Goal: Task Accomplishment & Management: Manage account settings

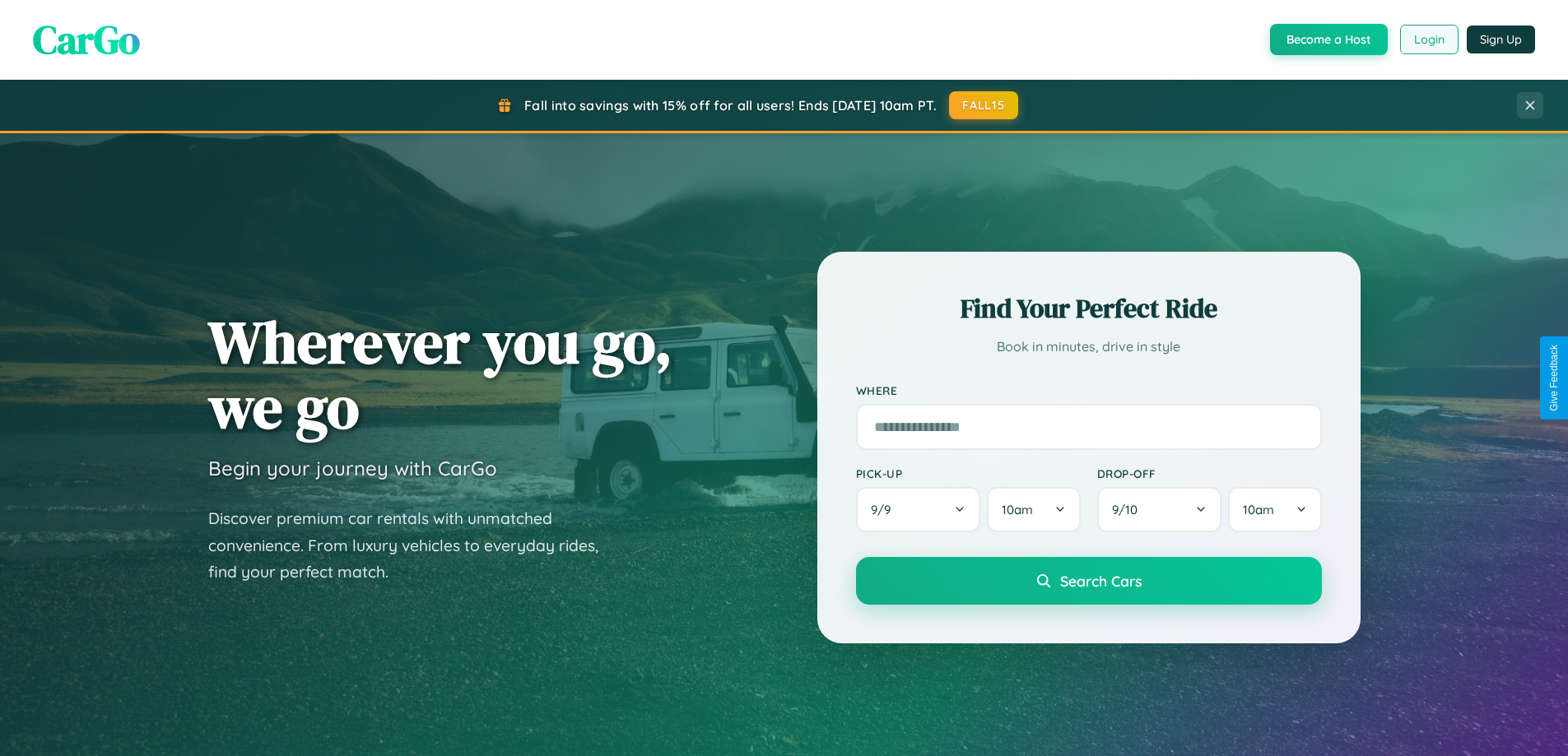
click at [1428, 40] on button "Login" at bounding box center [1429, 40] width 59 height 30
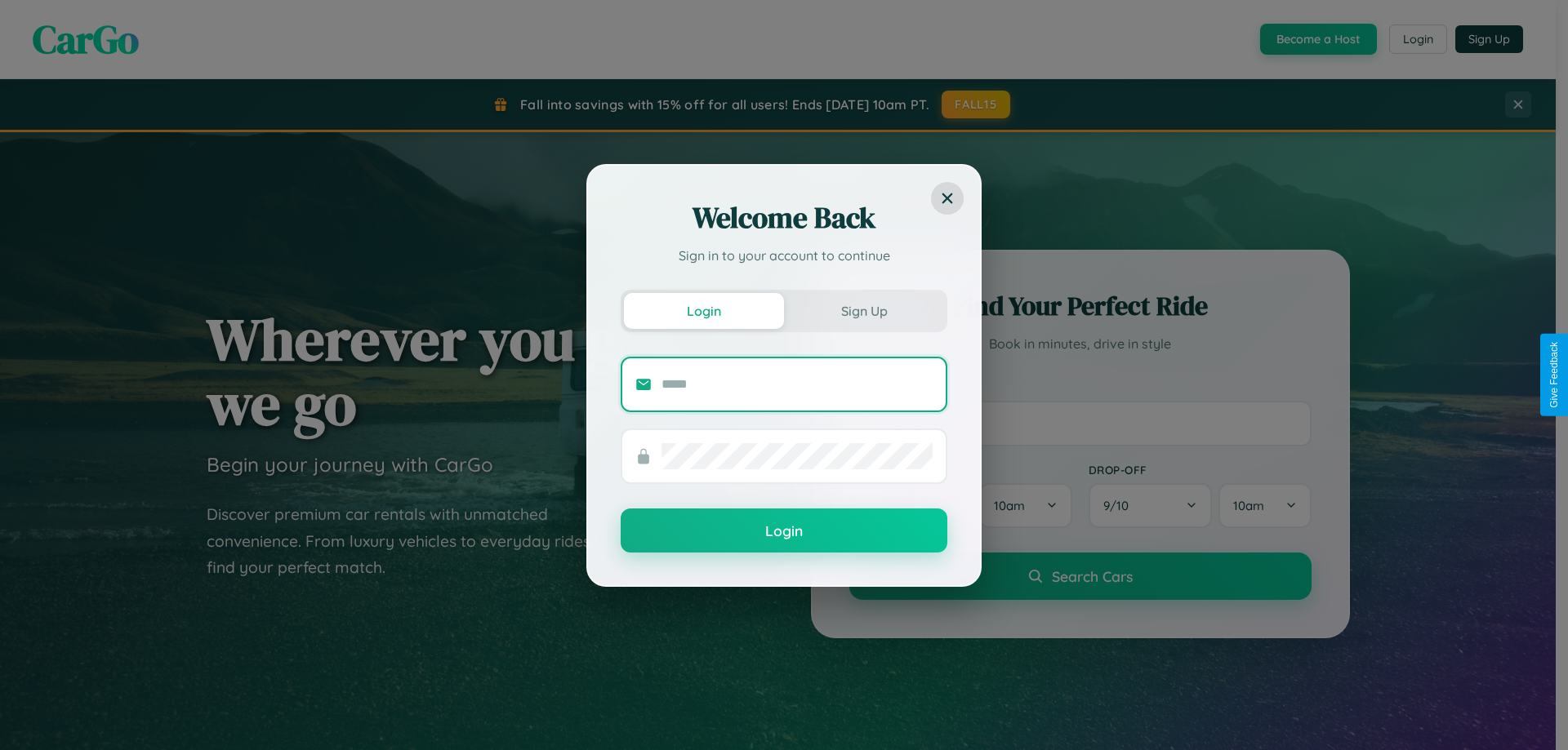
click at [797, 384] on input "text" at bounding box center [797, 384] width 271 height 26
type input "**********"
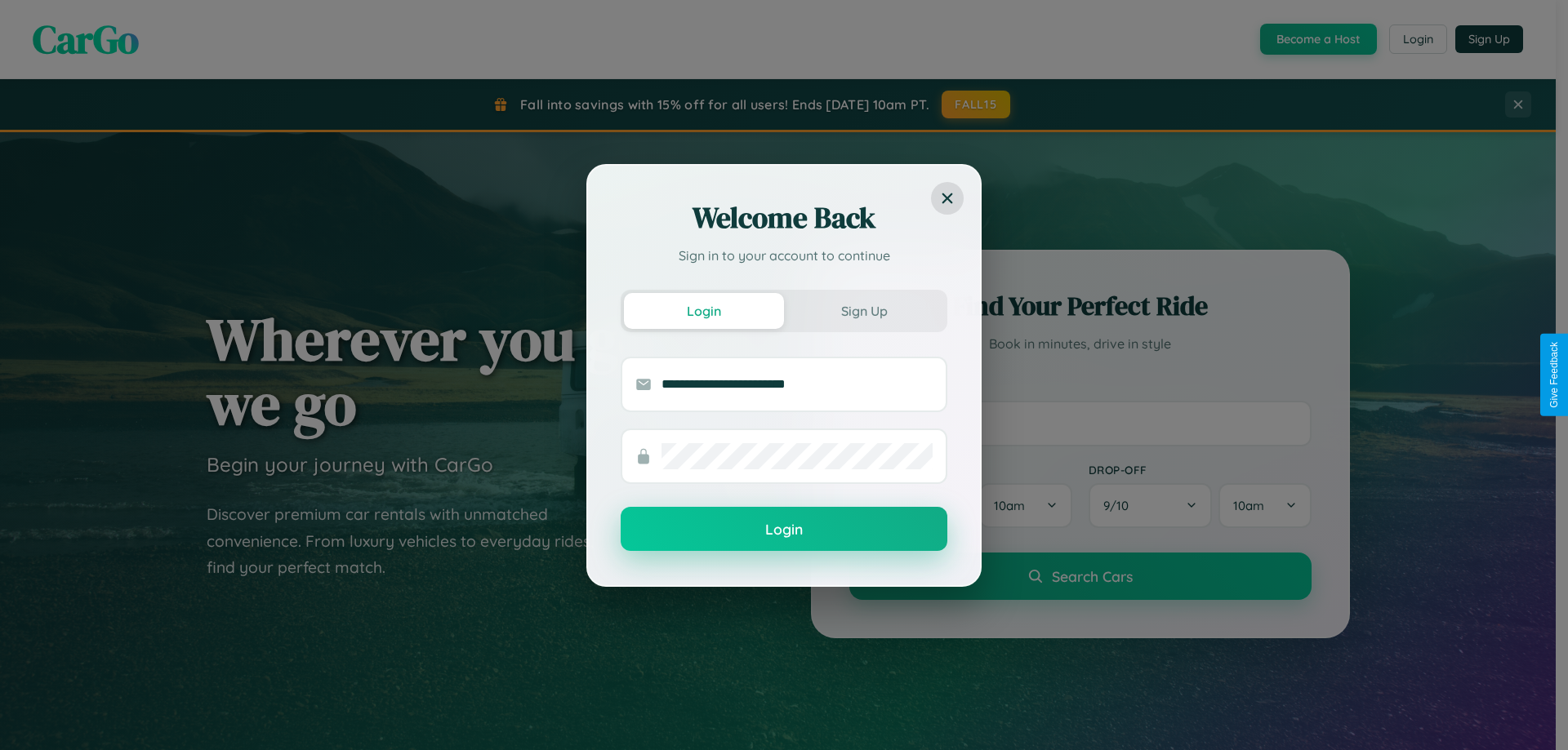
click at [784, 529] on button "Login" at bounding box center [783, 529] width 326 height 44
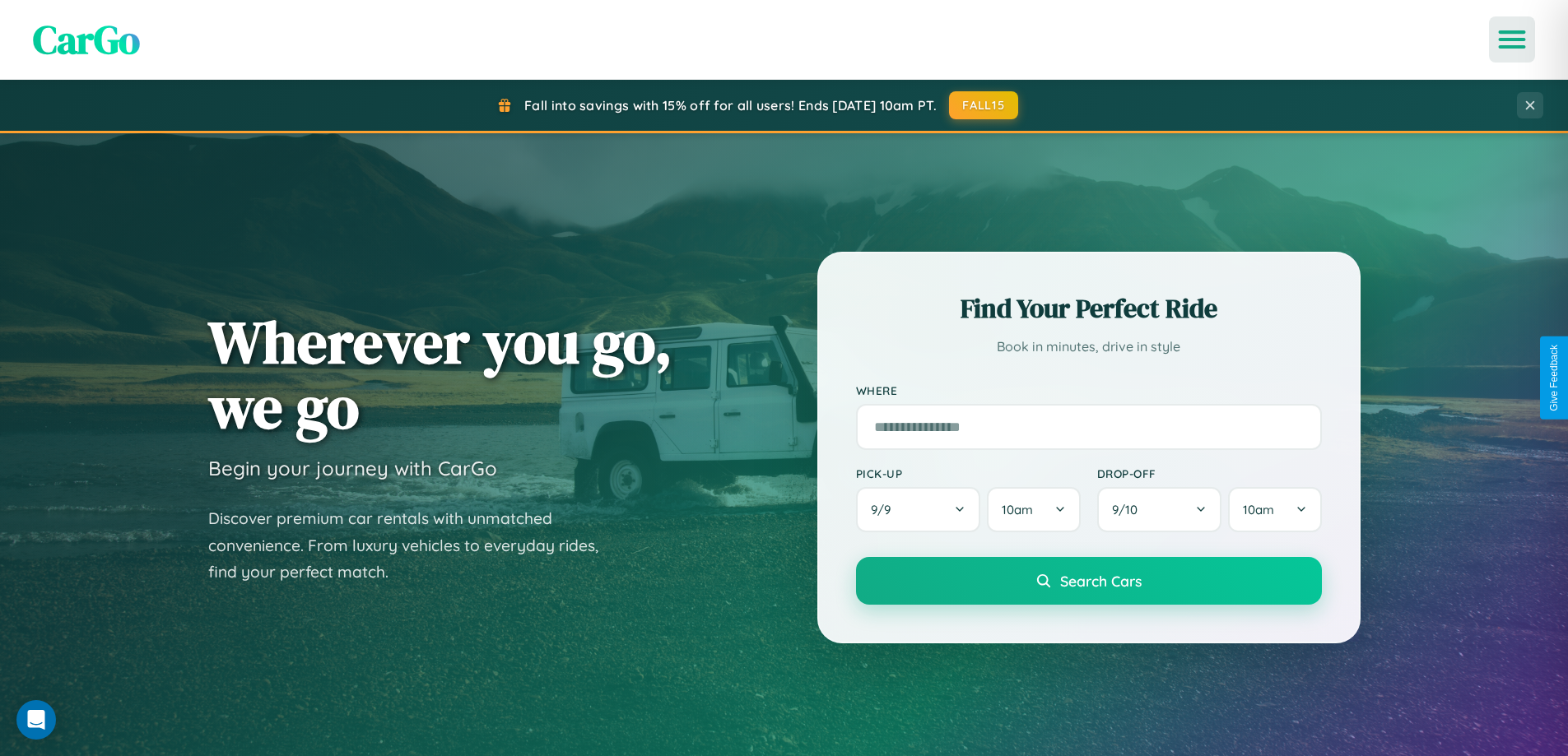
click at [1512, 40] on icon "Open menu" at bounding box center [1512, 40] width 24 height 15
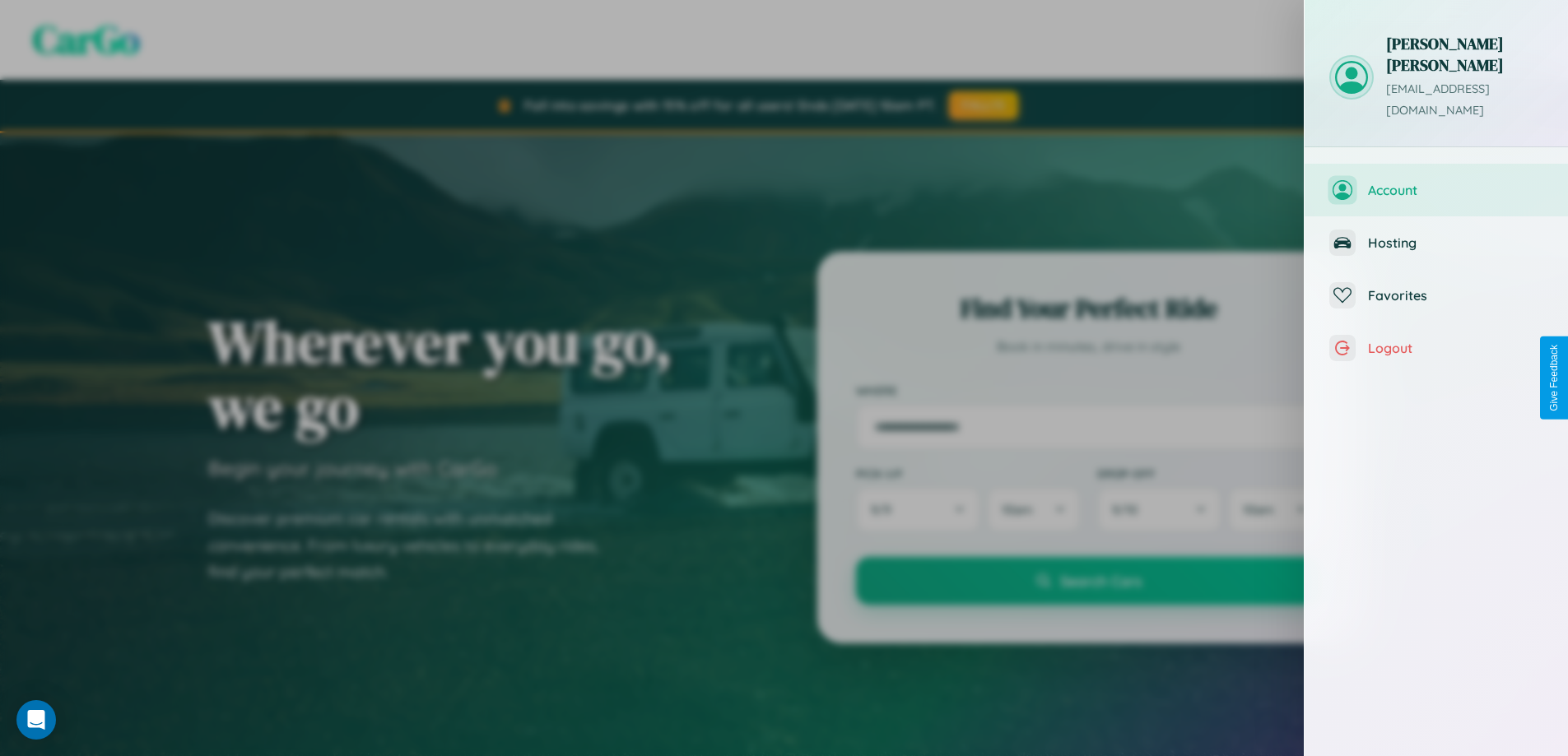
click at [1436, 182] on span "Account" at bounding box center [1455, 190] width 176 height 17
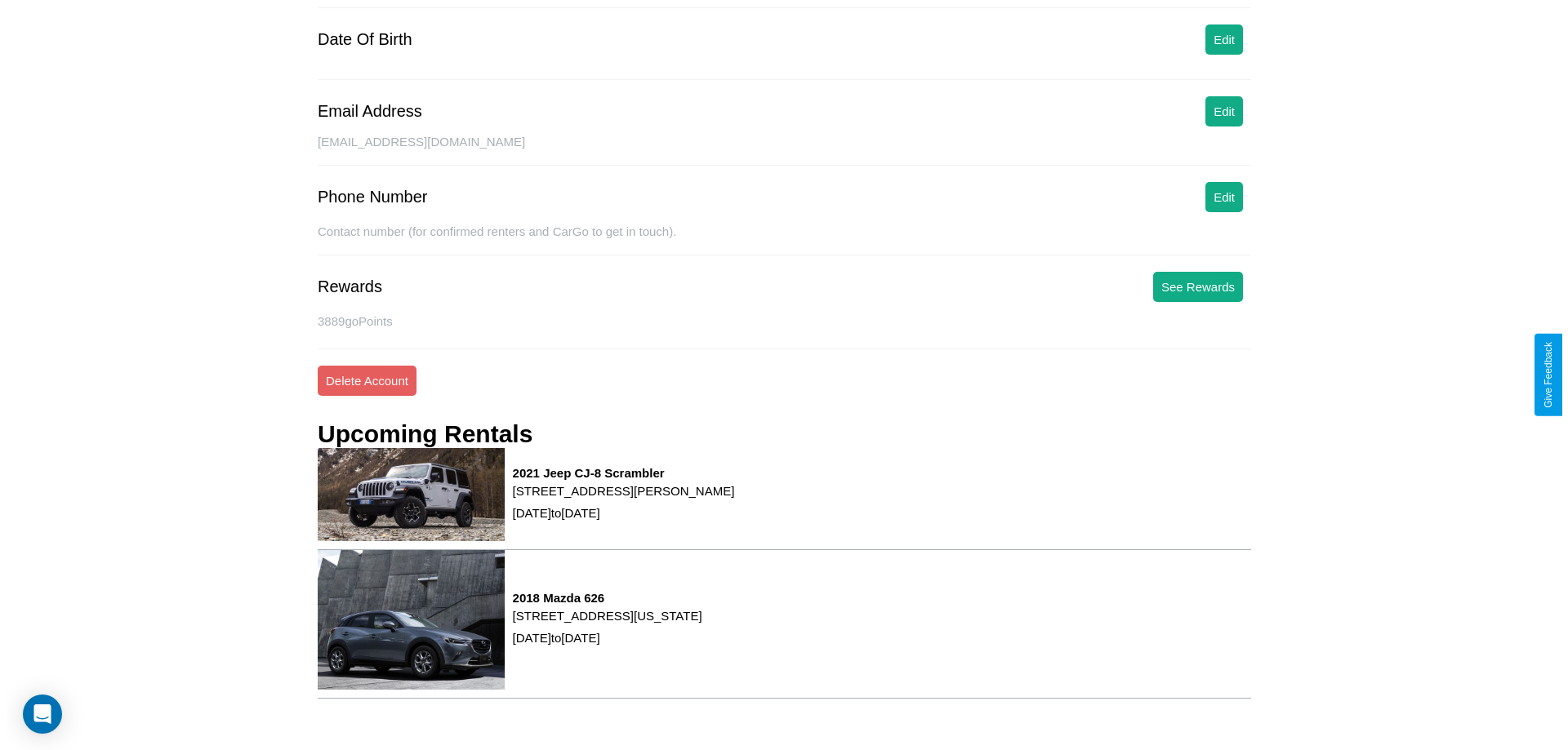
scroll to position [207, 0]
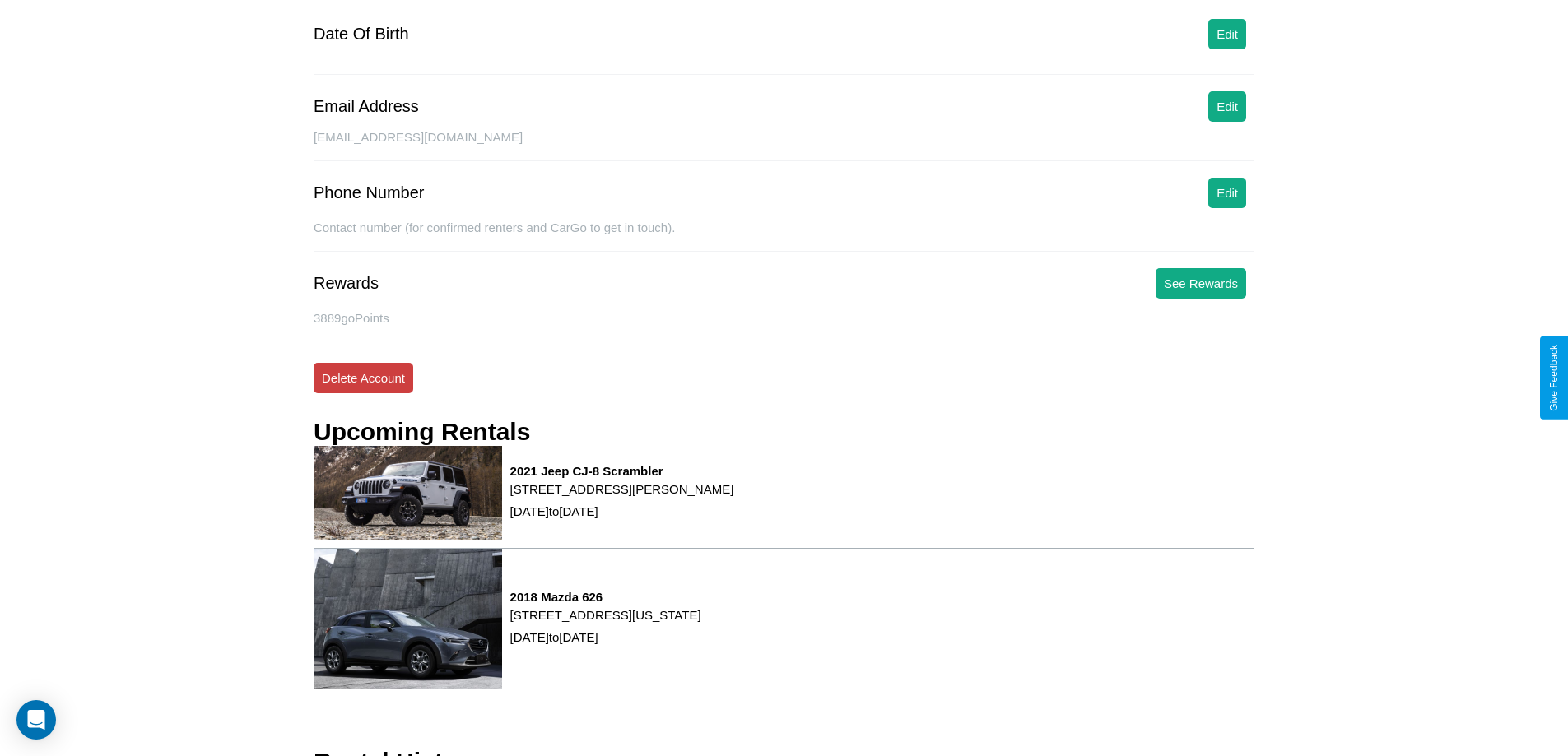
click at [363, 378] on button "Delete Account" at bounding box center [364, 378] width 99 height 31
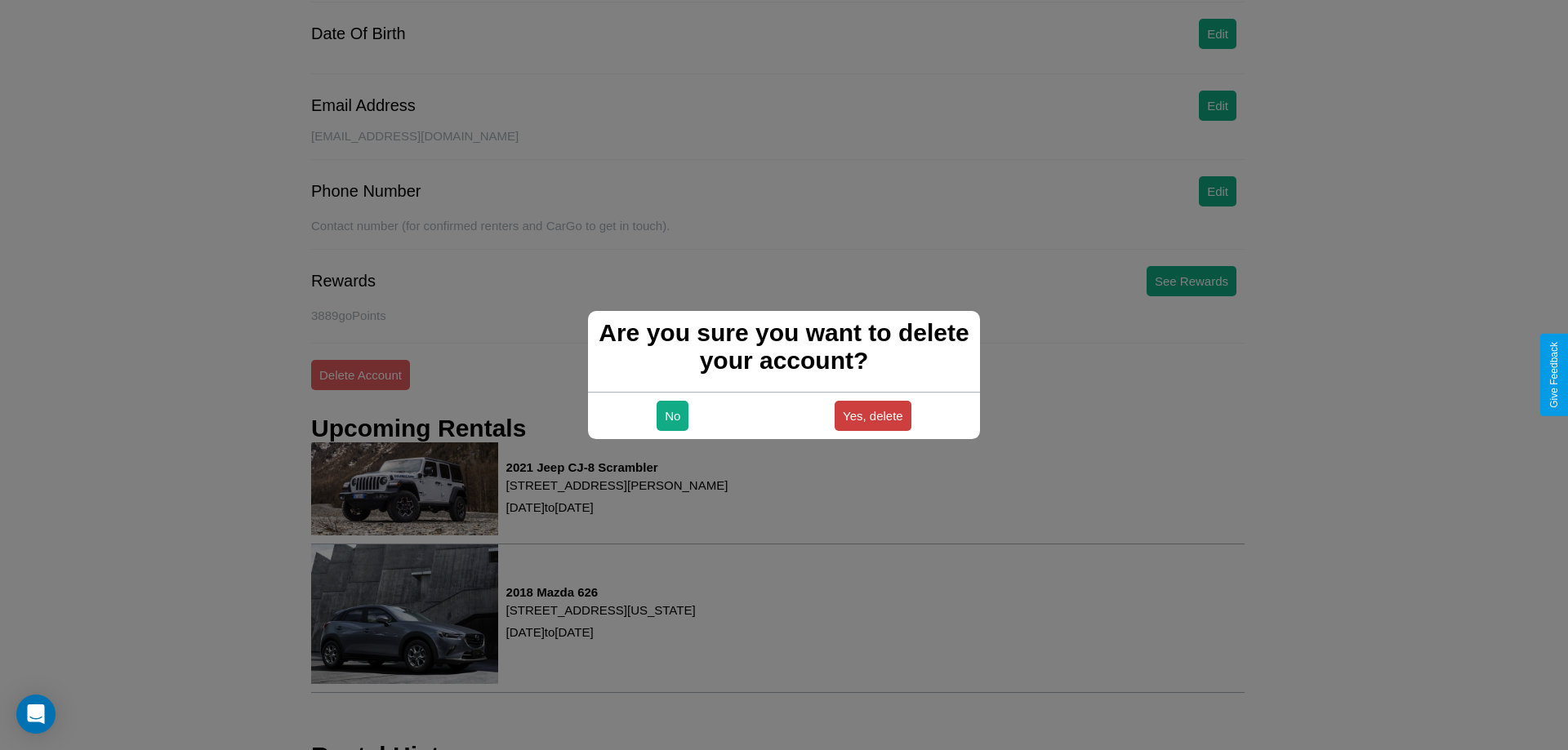
click at [872, 416] on button "Yes, delete" at bounding box center [872, 416] width 76 height 30
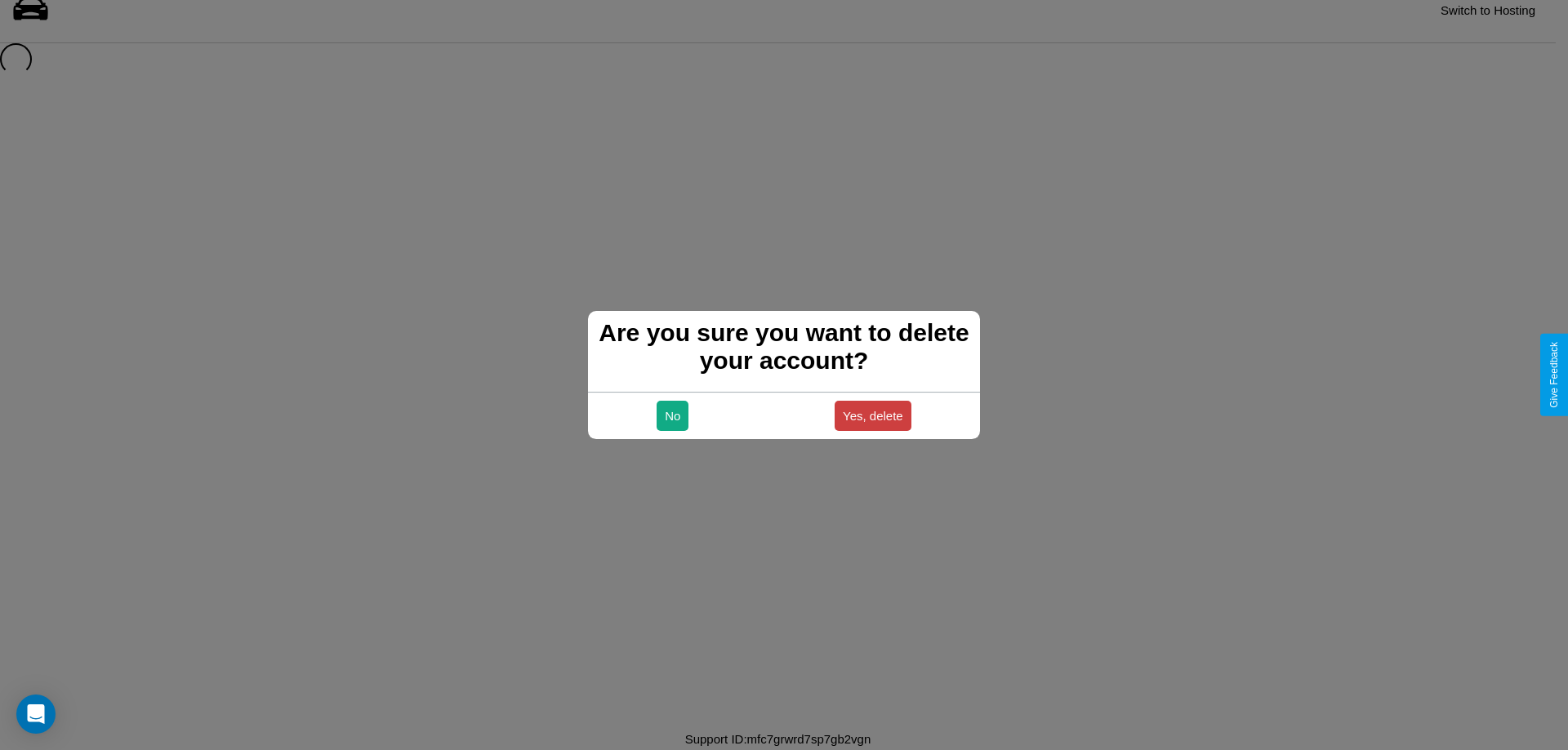
scroll to position [22, 0]
